Goal: Information Seeking & Learning: Check status

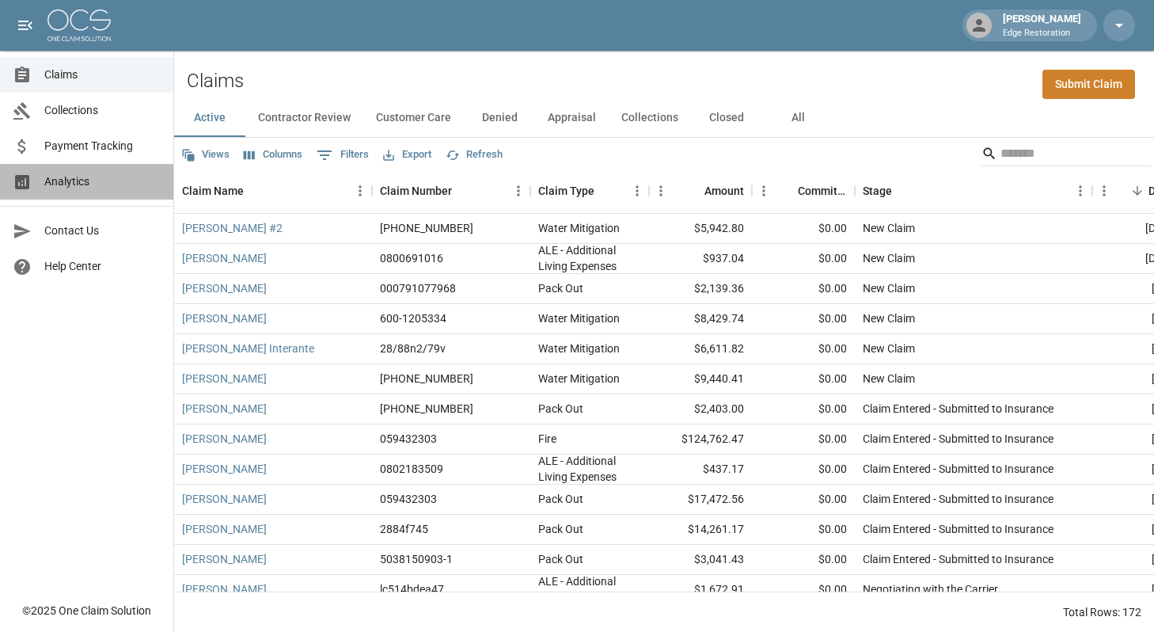
click at [101, 180] on span "Analytics" at bounding box center [102, 181] width 116 height 17
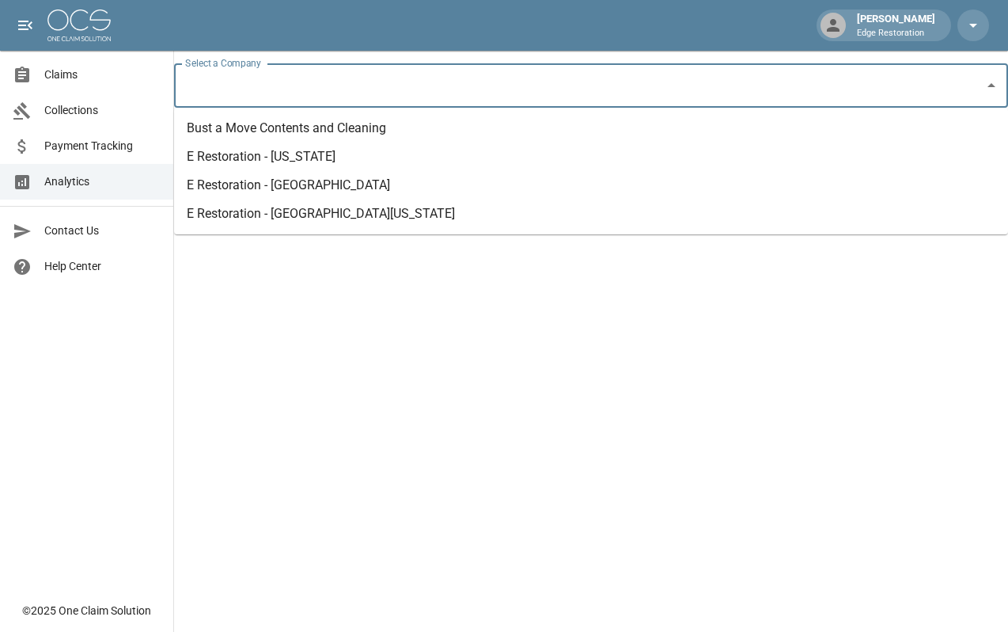
click at [354, 92] on input "Select a Company" at bounding box center [579, 85] width 796 height 30
click at [338, 157] on li "E Restoration - [US_STATE]" at bounding box center [591, 156] width 834 height 28
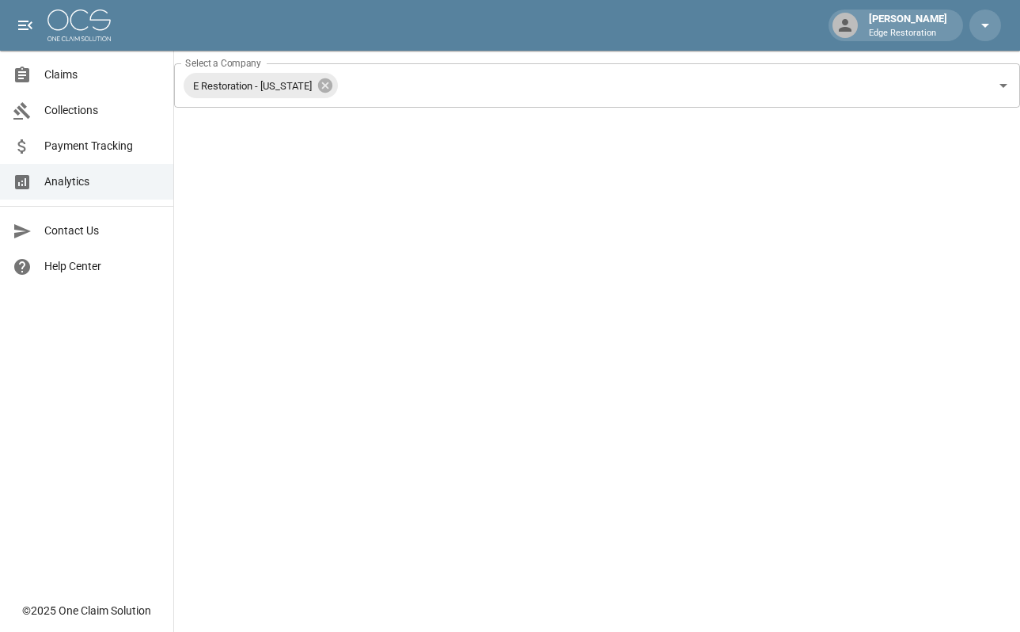
click at [46, 66] on span "Claims" at bounding box center [102, 74] width 116 height 17
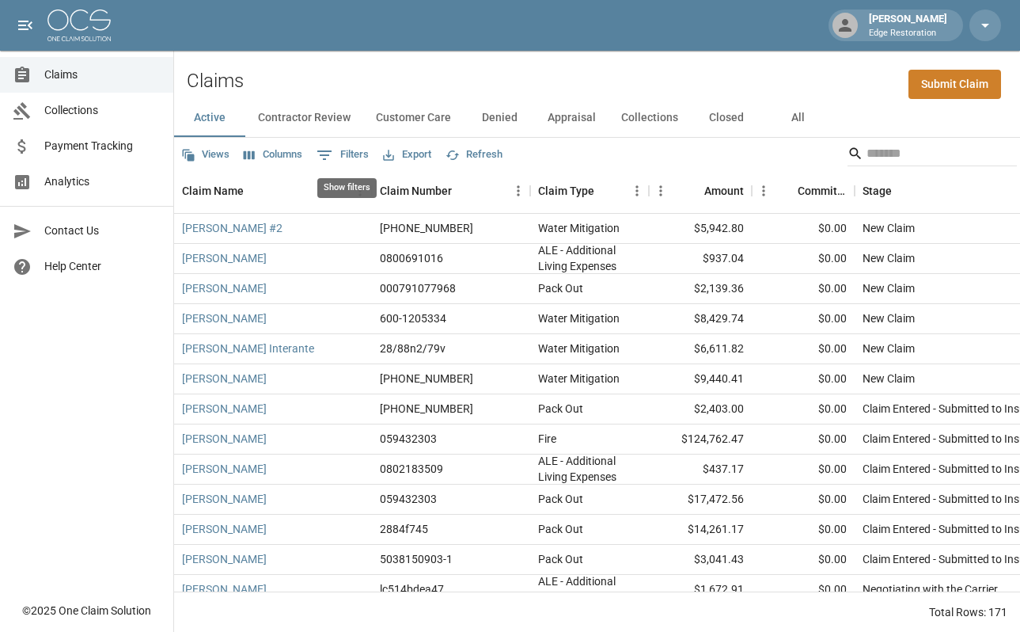
click at [356, 154] on button "0 Filters" at bounding box center [343, 154] width 60 height 25
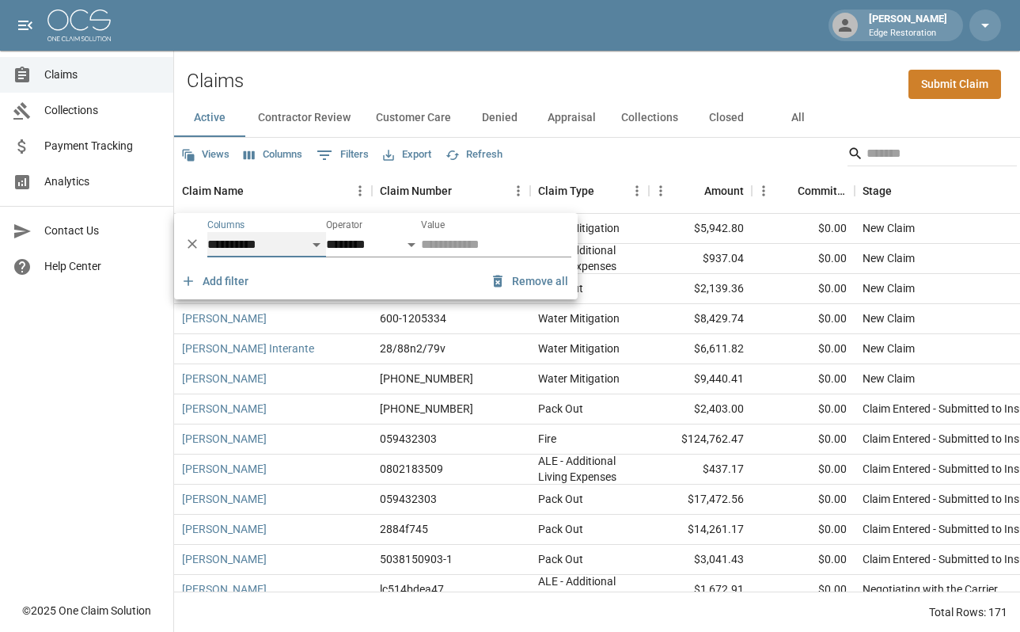
select select "*******"
select select "**"
select select "******"
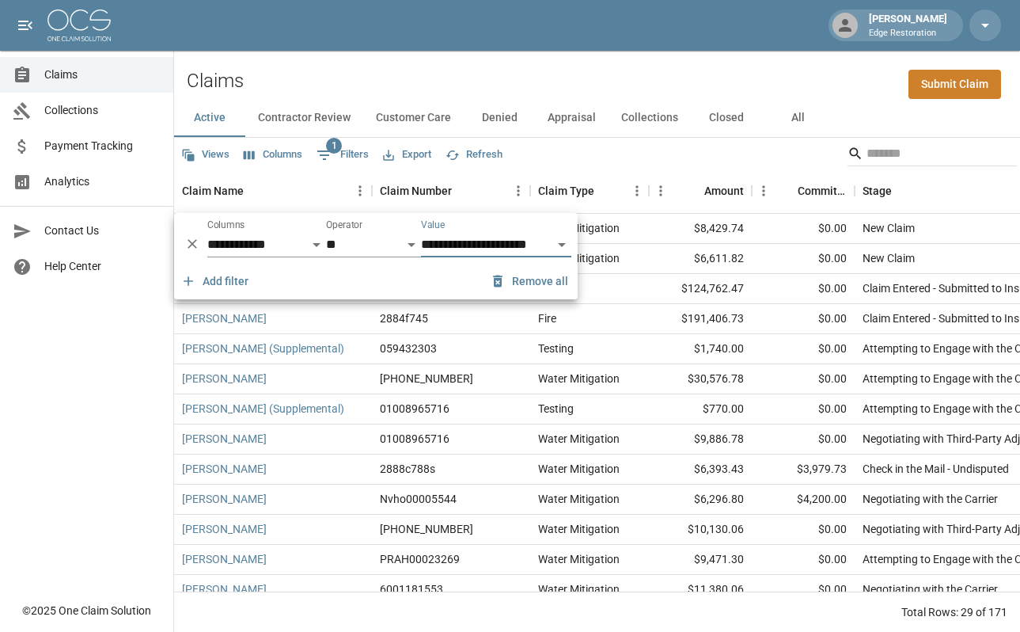
click at [662, 150] on div "Views Columns 1 Filters Export Refresh" at bounding box center [597, 154] width 846 height 32
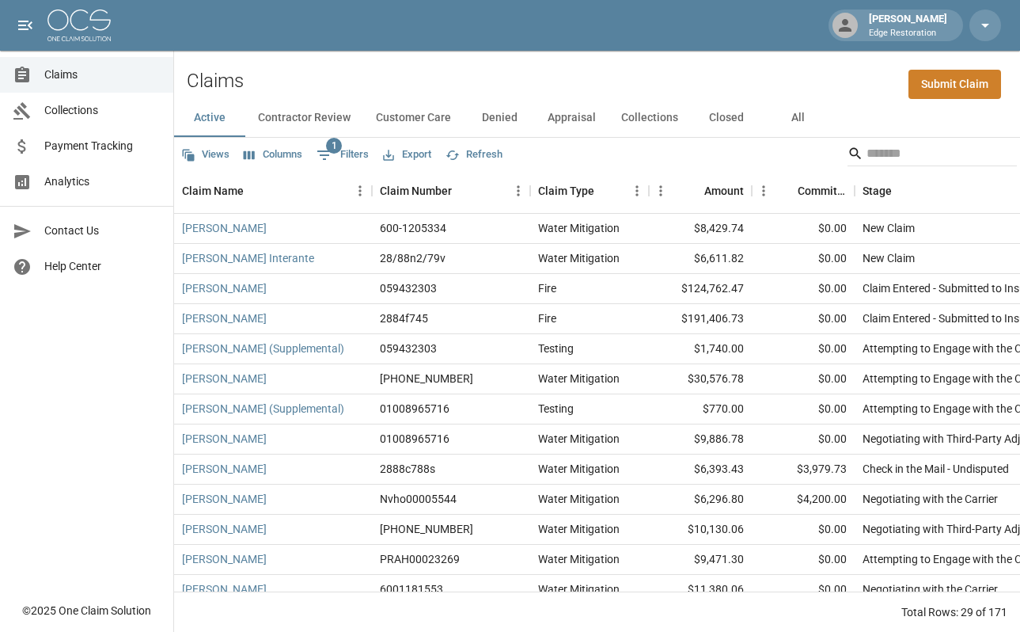
click at [340, 114] on button "Contractor Review" at bounding box center [304, 118] width 118 height 38
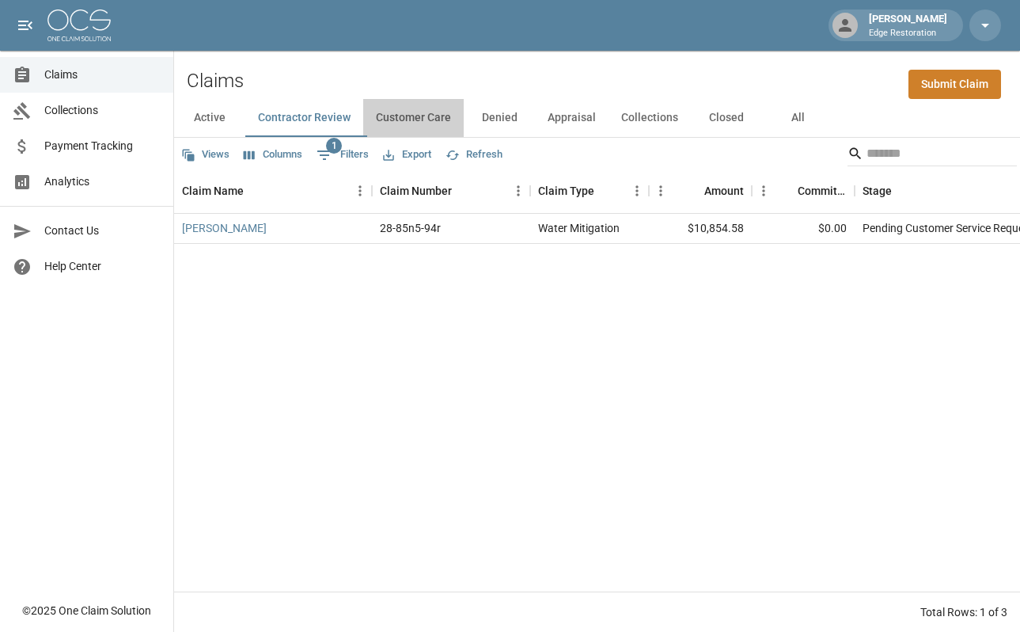
click at [447, 118] on button "Customer Care" at bounding box center [413, 118] width 101 height 38
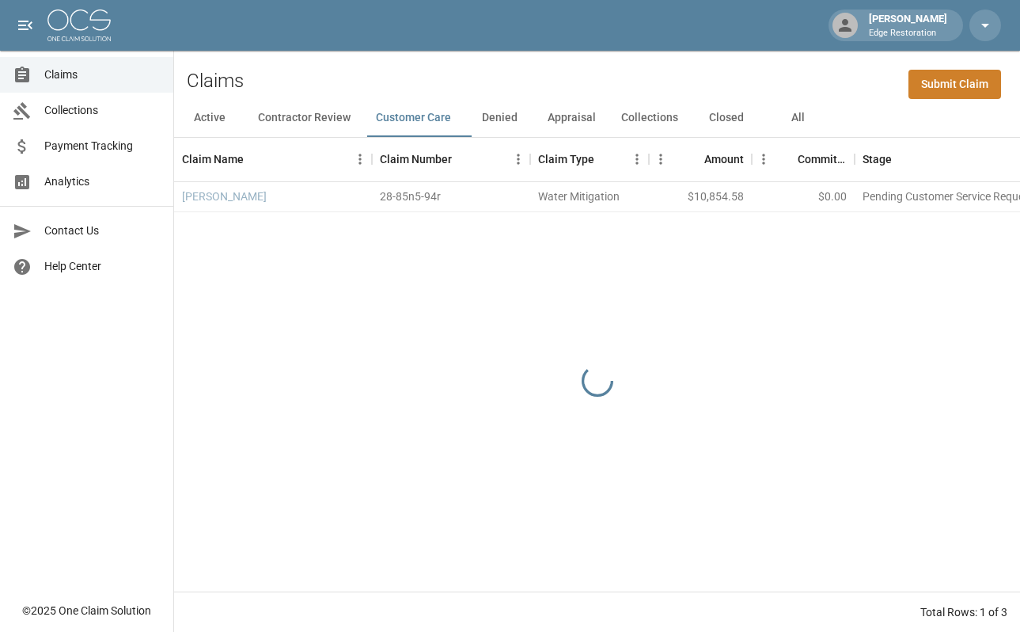
click at [313, 122] on button "Contractor Review" at bounding box center [304, 118] width 118 height 38
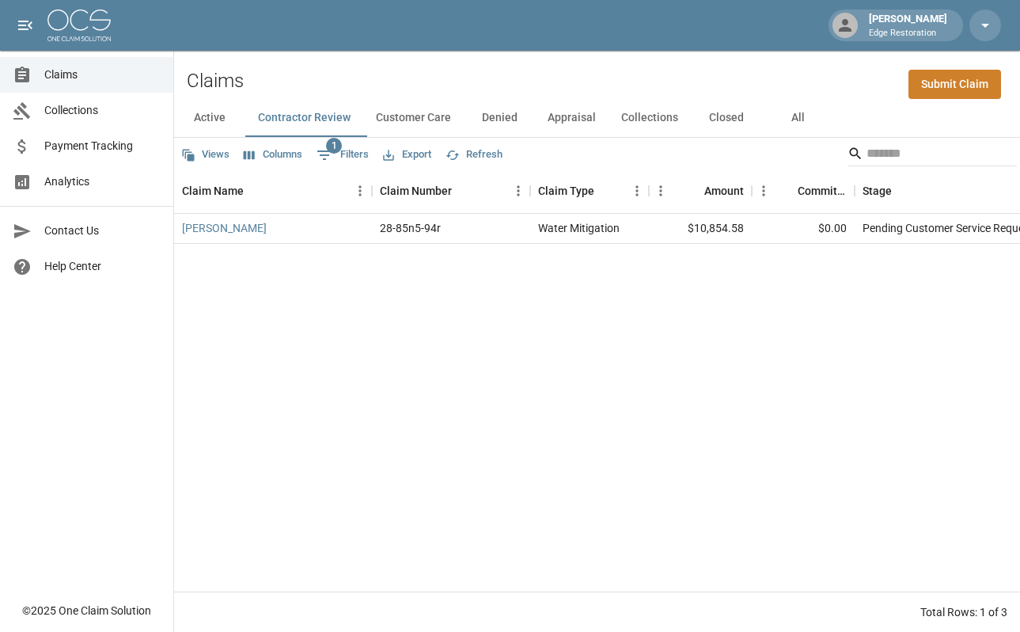
click at [430, 120] on button "Customer Care" at bounding box center [413, 118] width 101 height 38
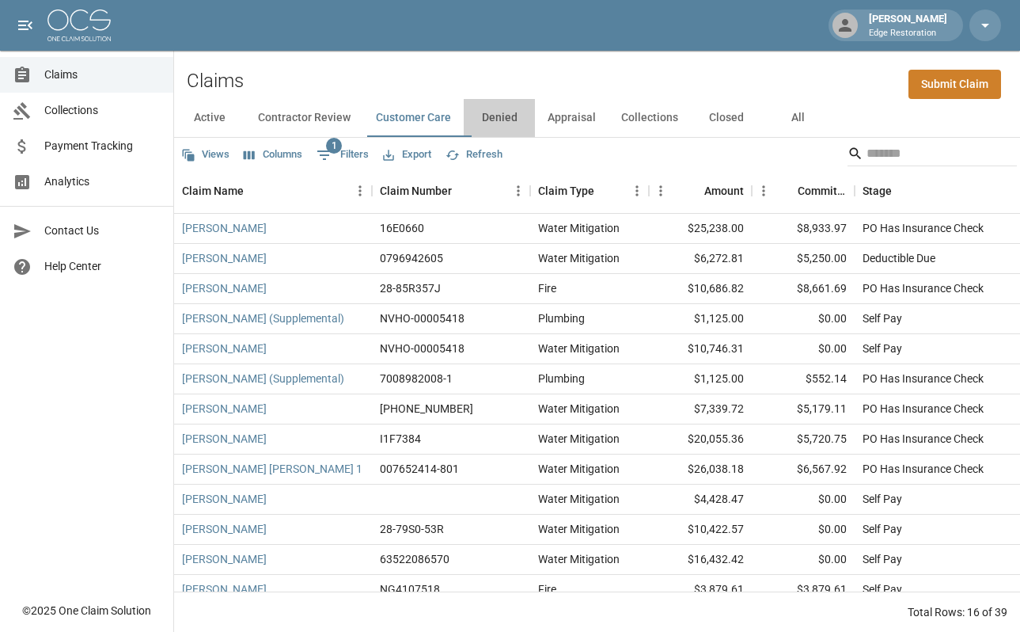
click at [525, 113] on button "Denied" at bounding box center [499, 118] width 71 height 38
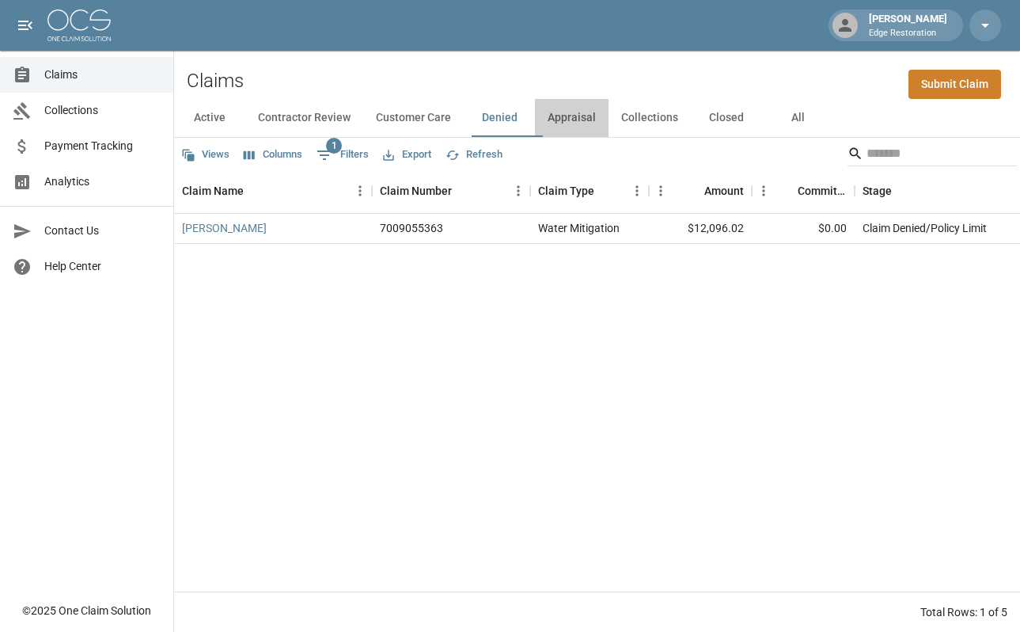
click at [573, 114] on button "Appraisal" at bounding box center [572, 118] width 74 height 38
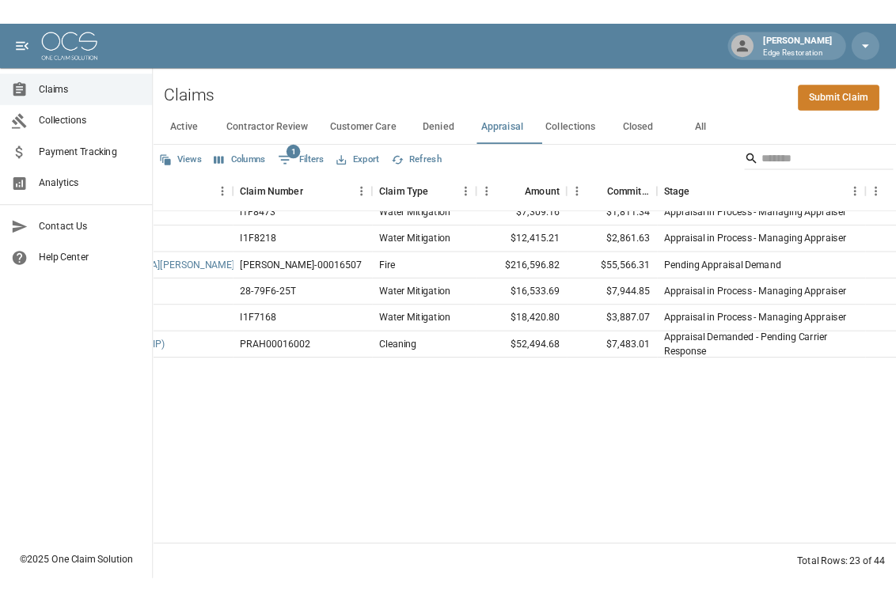
scroll to position [0, 107]
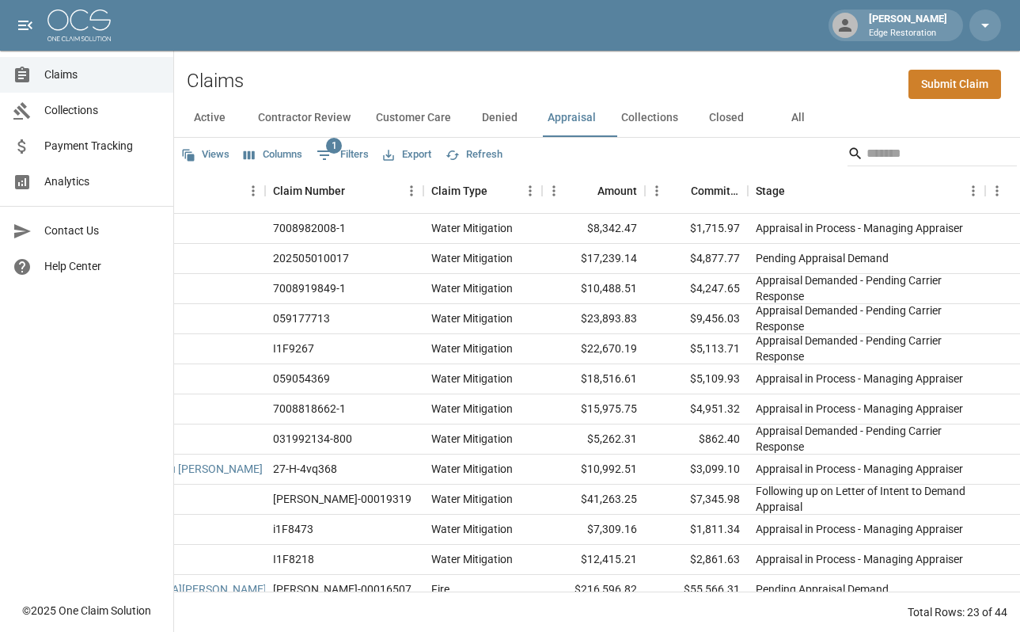
click at [66, 181] on span "Analytics" at bounding box center [102, 181] width 116 height 17
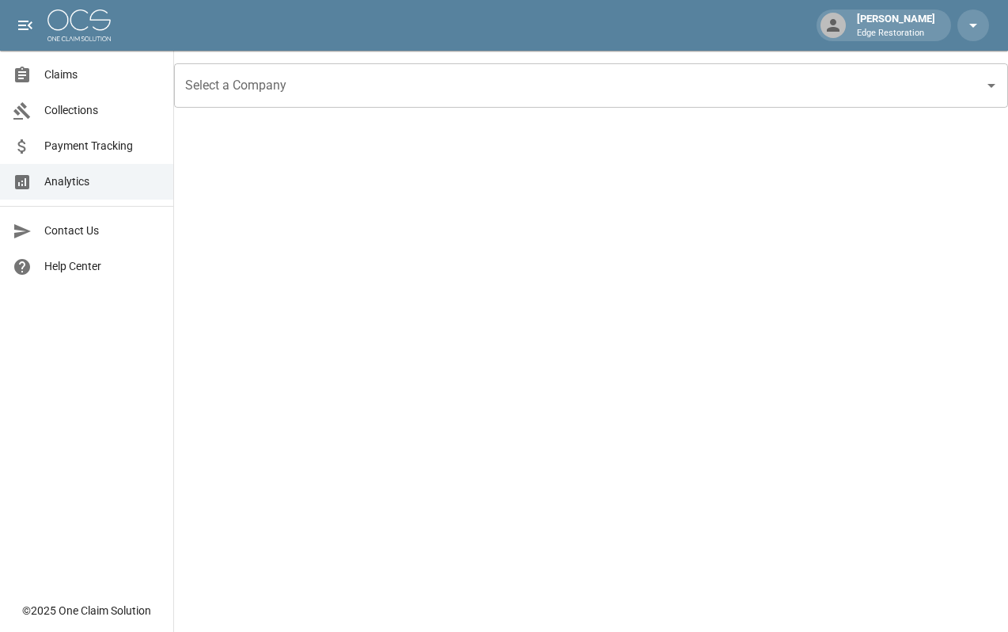
click at [257, 98] on input "Select a Company" at bounding box center [579, 85] width 796 height 30
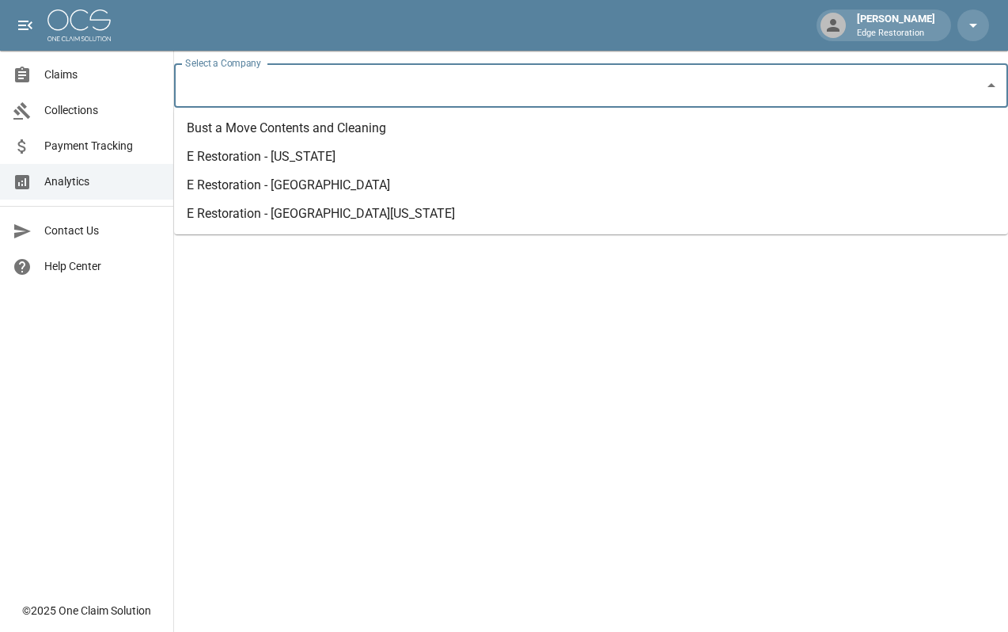
click at [260, 154] on li "E Restoration - [US_STATE]" at bounding box center [591, 156] width 834 height 28
